Goal: Check status: Check status

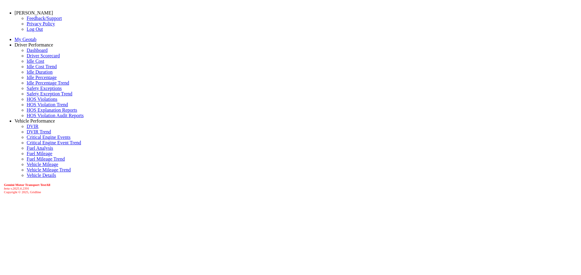
click at [34, 58] on link "Driver Scorecard" at bounding box center [43, 55] width 33 height 5
